Goal: Information Seeking & Learning: Learn about a topic

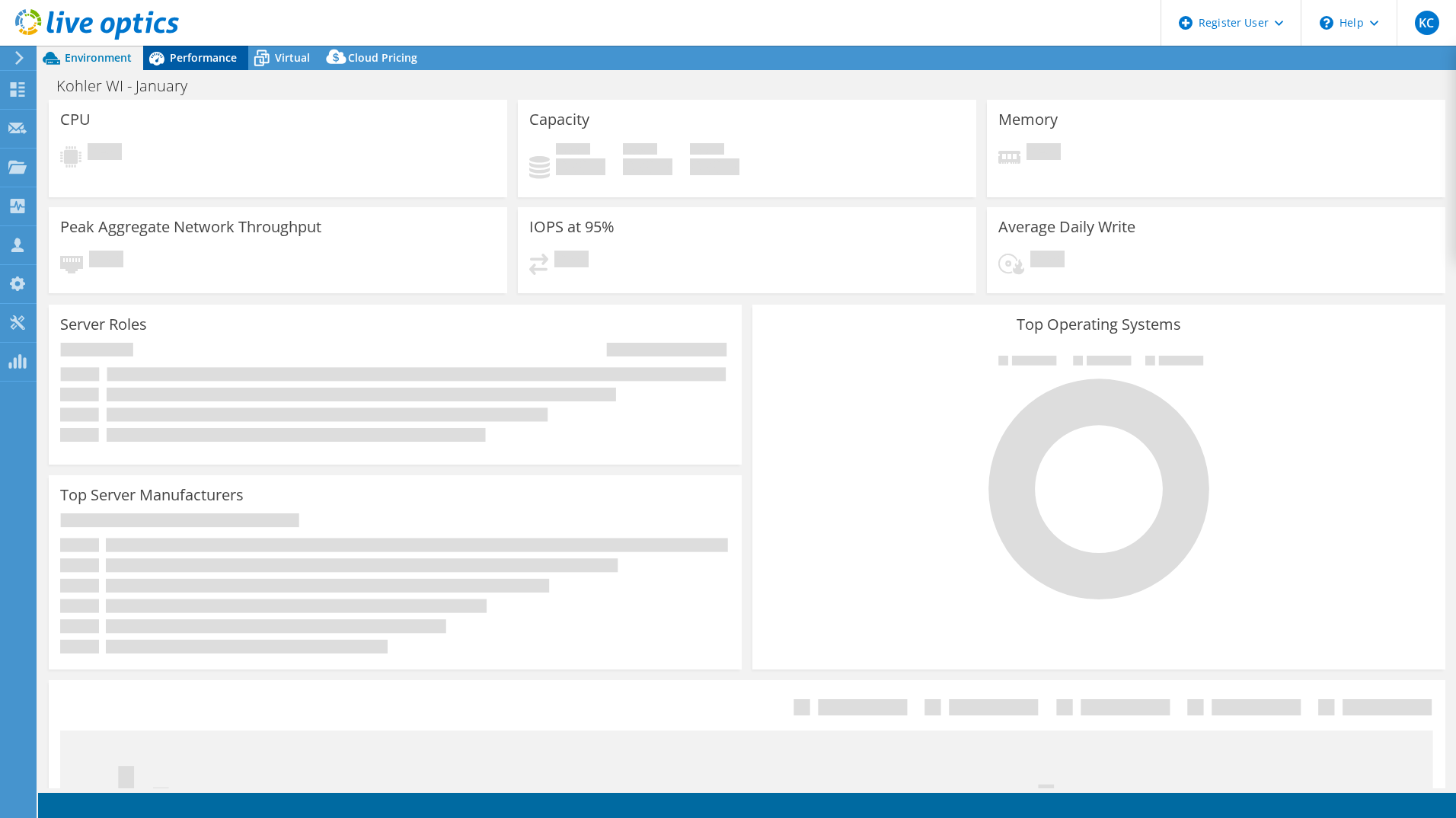
click at [198, 54] on span "Performance" at bounding box center [203, 57] width 67 height 15
select select "USEast"
select select "USD"
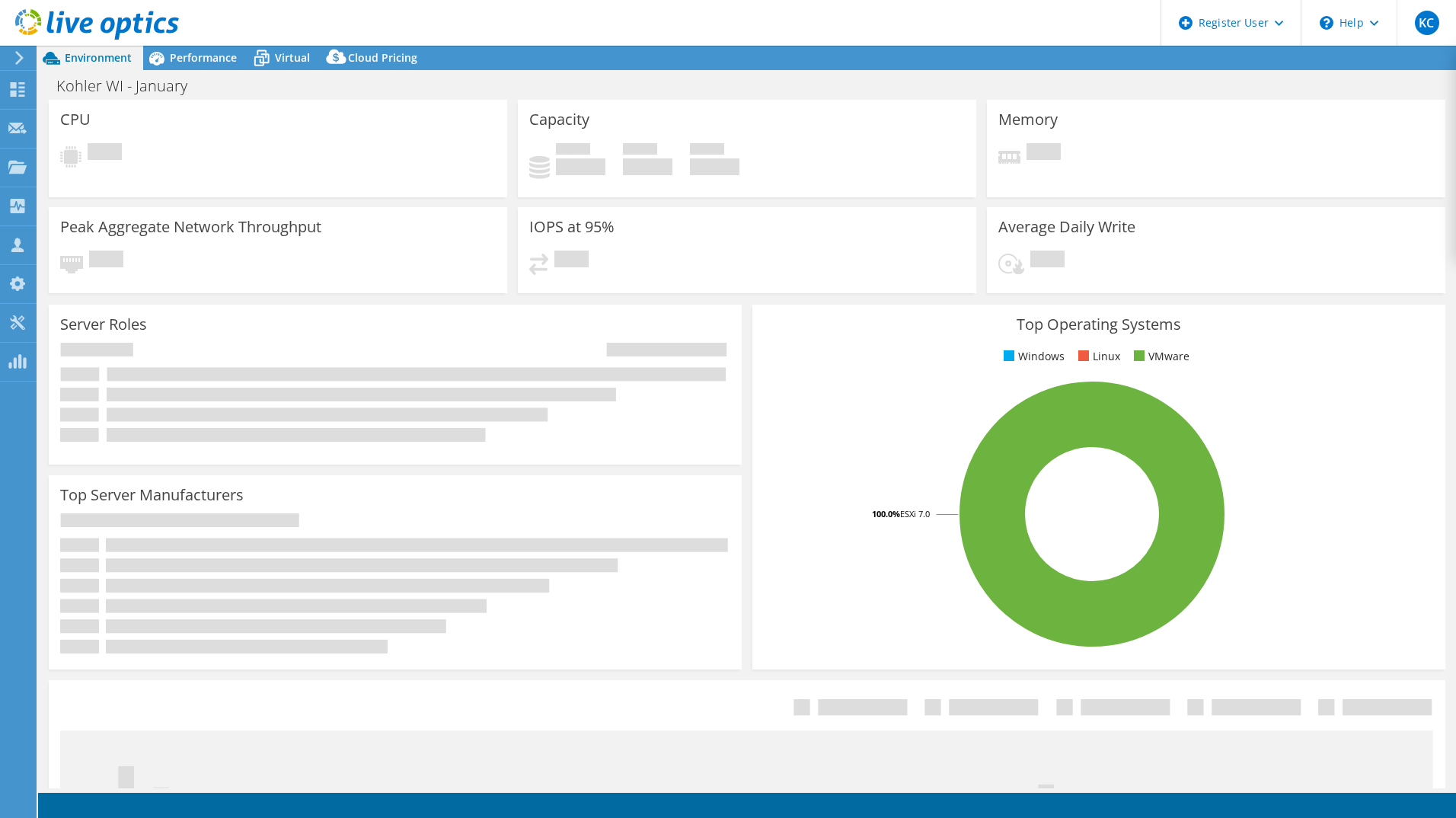
click at [90, 64] on span "Environment" at bounding box center [97, 57] width 67 height 15
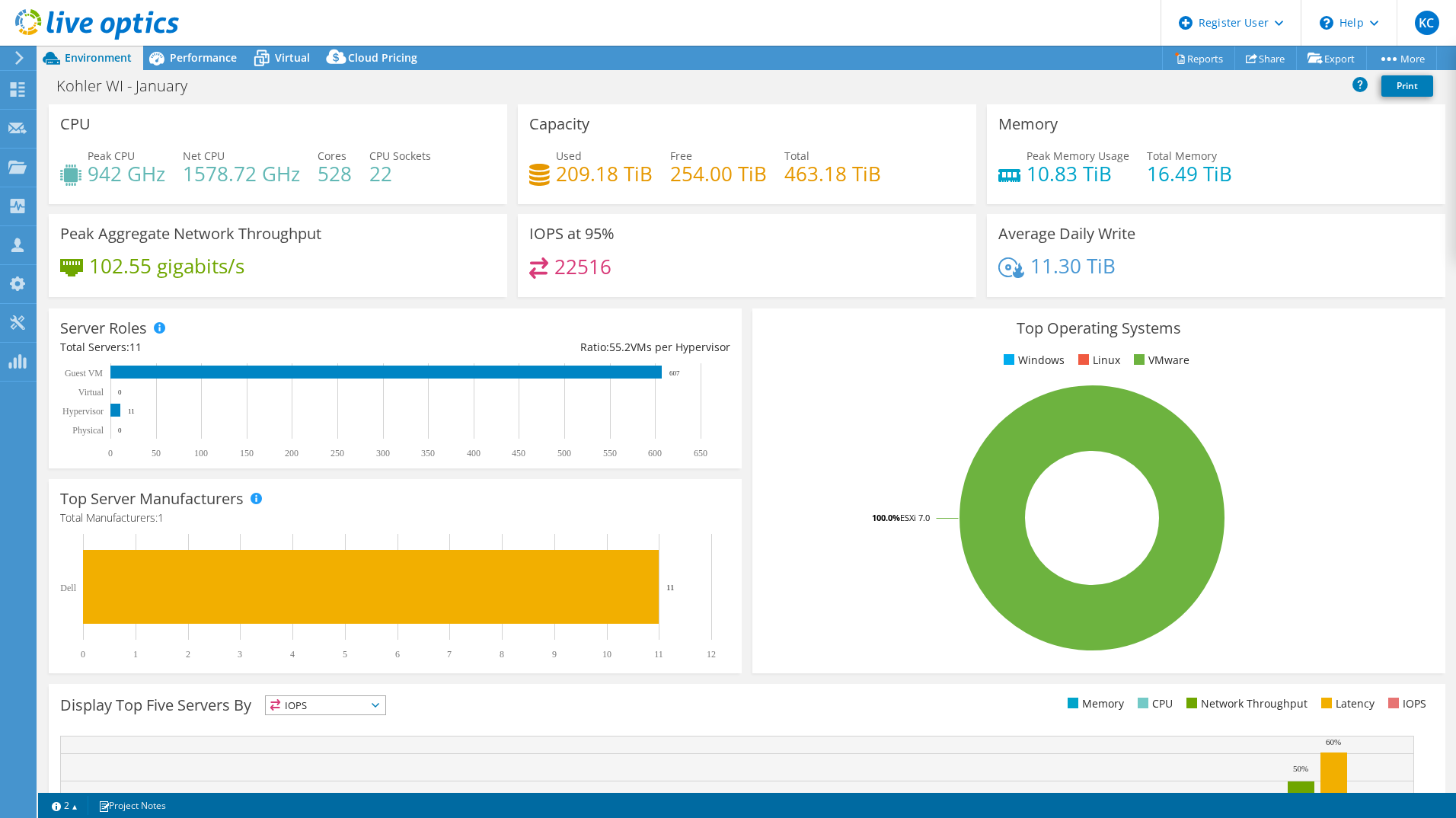
click at [307, 170] on div "Peak CPU 942 GHz Net CPU 1578.72 GHz Cores 528 CPU Sockets 22" at bounding box center [278, 173] width 436 height 50
drag, startPoint x: 312, startPoint y: 170, endPoint x: 349, endPoint y: 173, distance: 37.1
click at [349, 173] on div "Peak CPU 942 GHz Net CPU 1578.72 GHz Cores 528 CPU Sockets 22" at bounding box center [278, 173] width 436 height 50
